Goal: Transaction & Acquisition: Purchase product/service

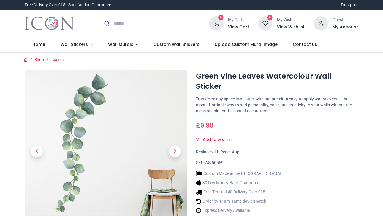
drag, startPoint x: 0, startPoint y: 0, endPoint x: 331, endPoint y: 126, distance: 354.1
click at [331, 134] on div "Add to wishlist" at bounding box center [277, 139] width 163 height 10
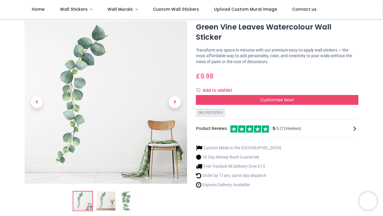
scroll to position [12, 0]
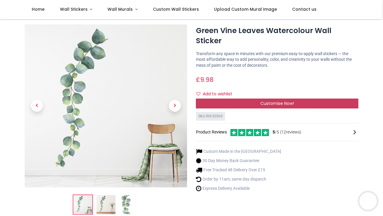
click at [267, 98] on div "Customise Now!" at bounding box center [277, 103] width 163 height 10
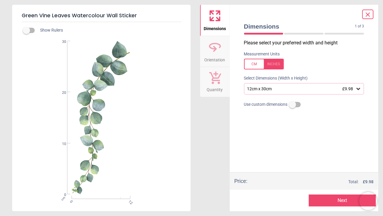
click at [359, 87] on icon at bounding box center [359, 89] width 6 height 6
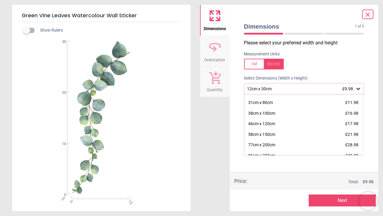
scroll to position [0, 0]
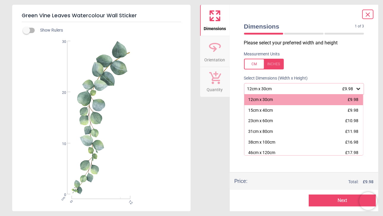
click at [315, 57] on div "Measurement Units" at bounding box center [305, 60] width 130 height 23
click at [249, 173] on div "Price : Total: £ 9.98" at bounding box center [304, 180] width 149 height 17
click at [234, 143] on div "Dimensions 1 of 3 1 of 4 Please select your preferred width and height Measurem…" at bounding box center [304, 108] width 149 height 206
click at [357, 91] on icon at bounding box center [359, 89] width 6 height 6
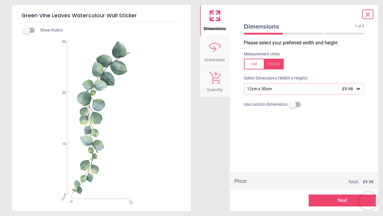
click at [293, 104] on label at bounding box center [293, 104] width 0 height 0
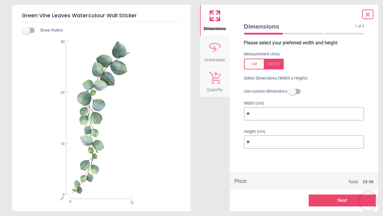
type input "*"
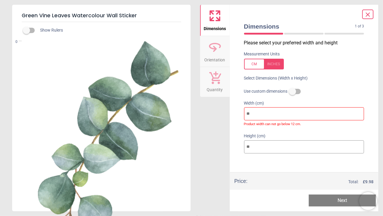
click at [363, 18] on div at bounding box center [368, 15] width 11 height 10
click at [368, 15] on icon at bounding box center [368, 14] width 7 height 7
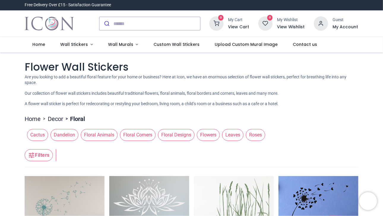
click at [40, 156] on button "Filters" at bounding box center [39, 155] width 28 height 12
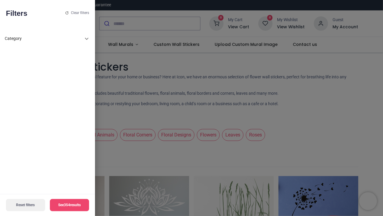
click at [87, 40] on icon at bounding box center [86, 38] width 7 height 7
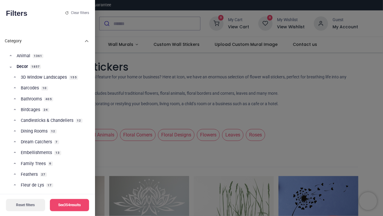
click at [87, 40] on icon at bounding box center [86, 40] width 7 height 7
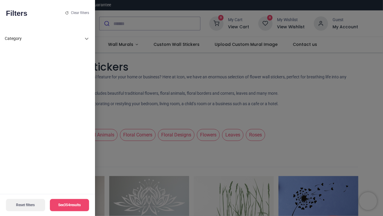
click at [67, 206] on button "See 354 results" at bounding box center [69, 205] width 39 height 12
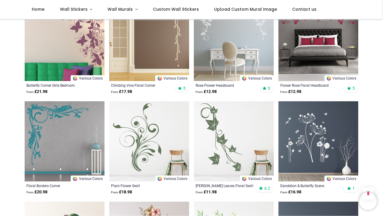
scroll to position [808, 0]
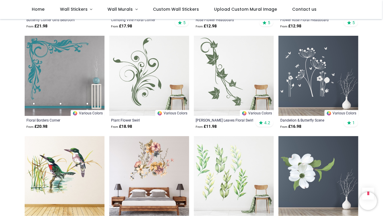
click at [68, 76] on img at bounding box center [65, 76] width 80 height 80
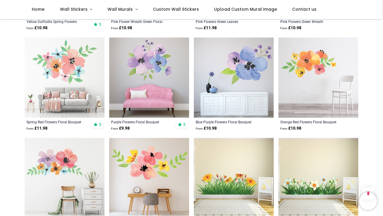
scroll to position [1318, 0]
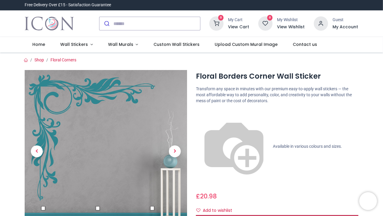
click at [288, 215] on span "Customise Now!" at bounding box center [278, 219] width 34 height 6
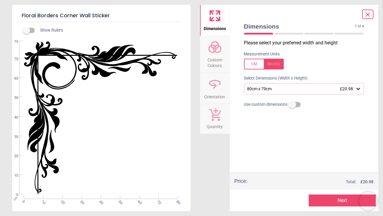
click at [361, 91] on icon at bounding box center [359, 89] width 6 height 6
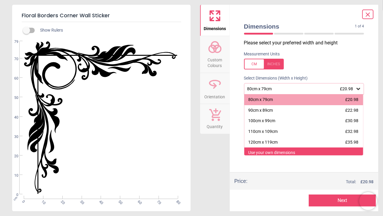
click at [286, 152] on div "Use your own dimensions" at bounding box center [272, 153] width 47 height 6
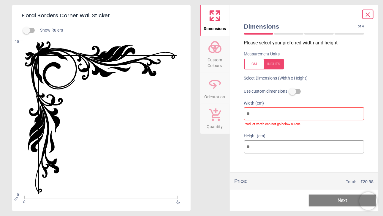
click at [368, 16] on icon at bounding box center [368, 14] width 7 height 7
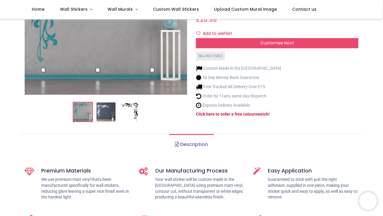
scroll to position [146, 0]
